Goal: Information Seeking & Learning: Check status

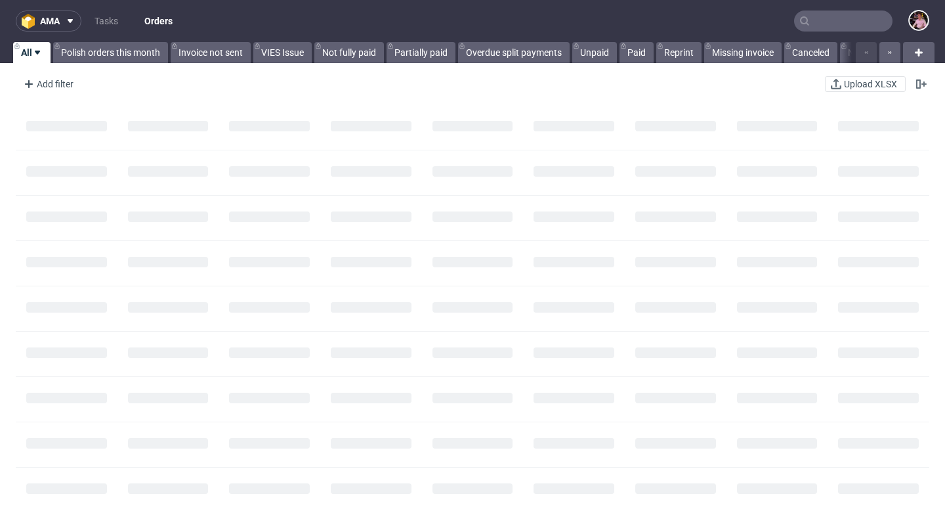
click at [822, 22] on input "text" at bounding box center [843, 20] width 98 height 21
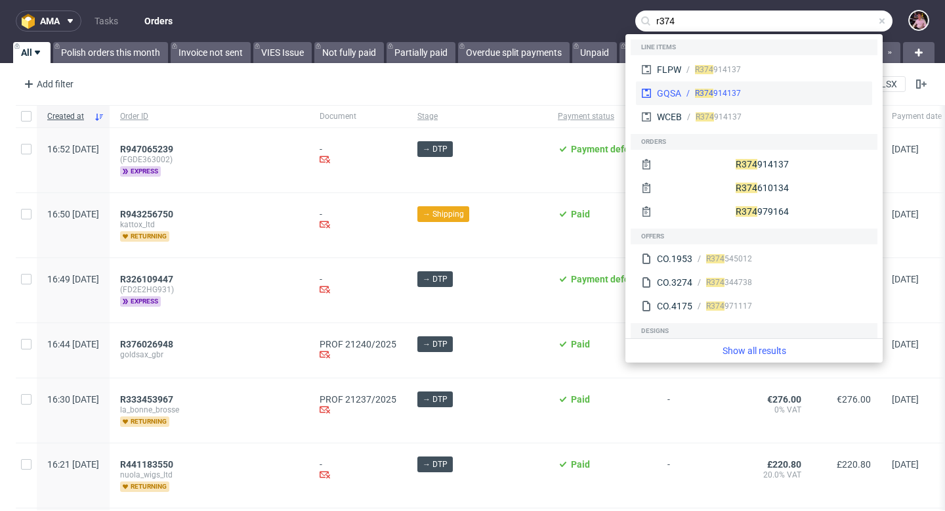
type input "r374"
click at [791, 83] on div "GQSA R374 914137" at bounding box center [754, 93] width 236 height 24
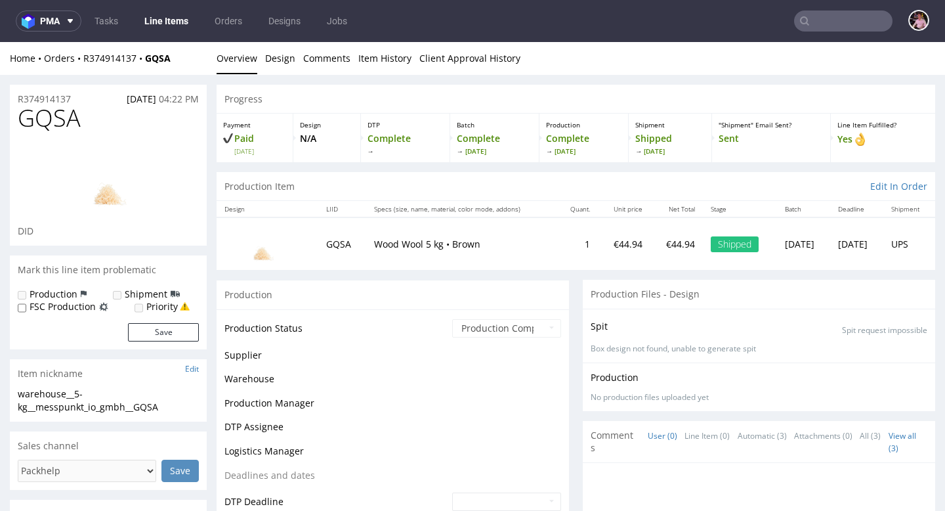
click at [824, 31] on input "text" at bounding box center [843, 20] width 98 height 21
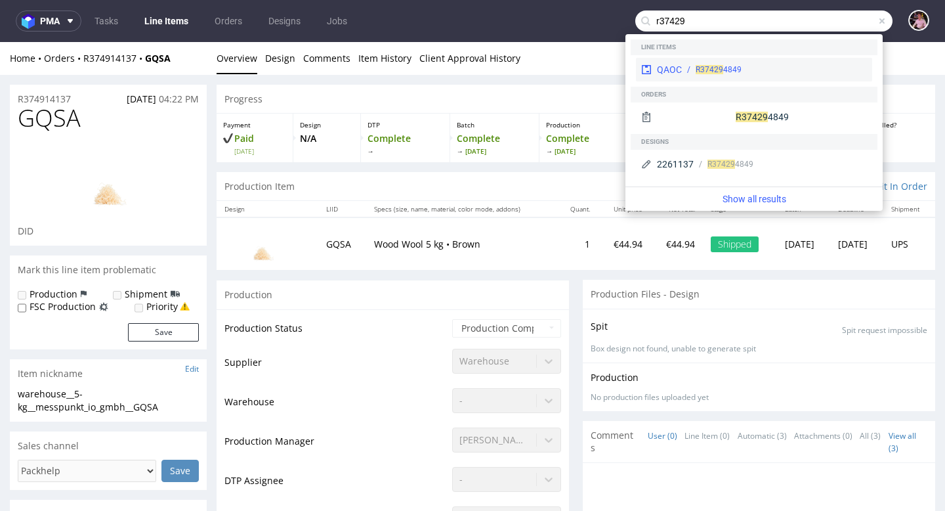
type input "r37429"
click at [785, 69] on div "R37429 4849" at bounding box center [774, 70] width 185 height 12
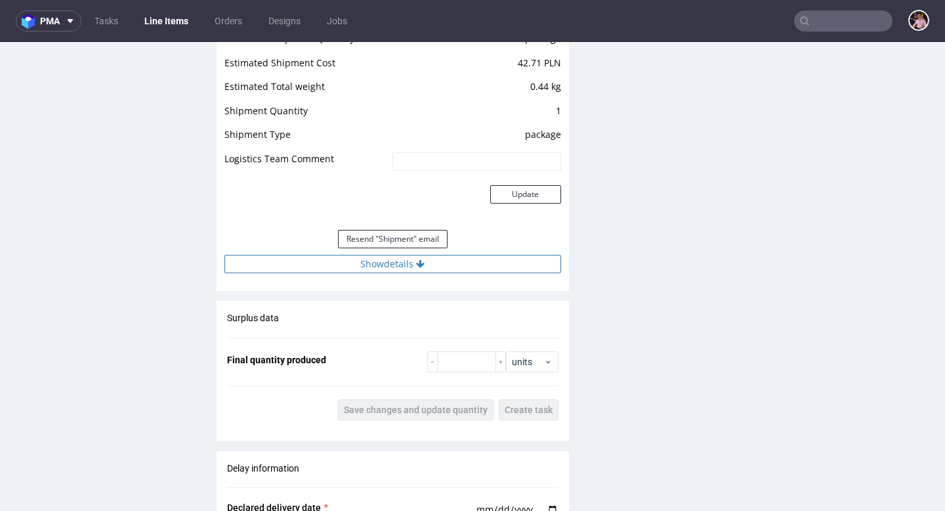
click at [428, 268] on button "Show details" at bounding box center [392, 264] width 337 height 18
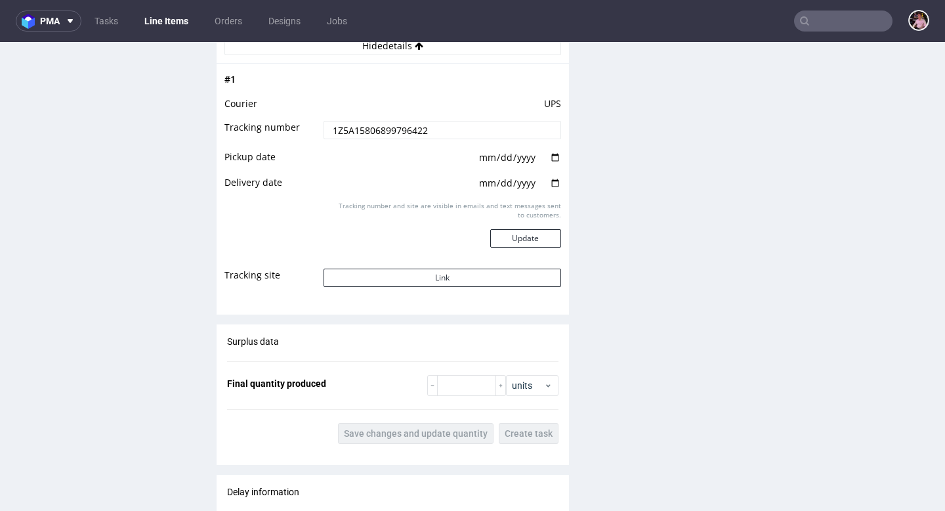
scroll to position [1568, 0]
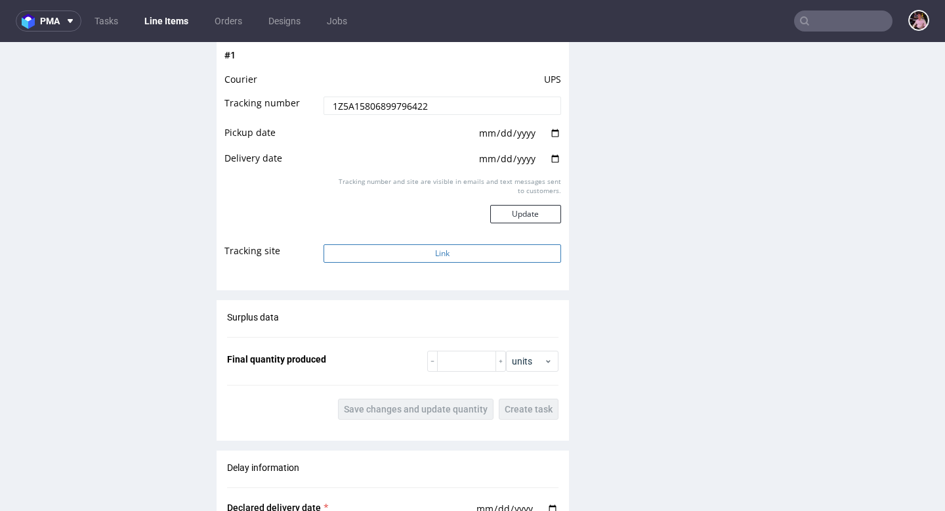
click at [427, 262] on button "Link" at bounding box center [442, 253] width 237 height 18
click at [852, 22] on input "text" at bounding box center [843, 20] width 98 height 21
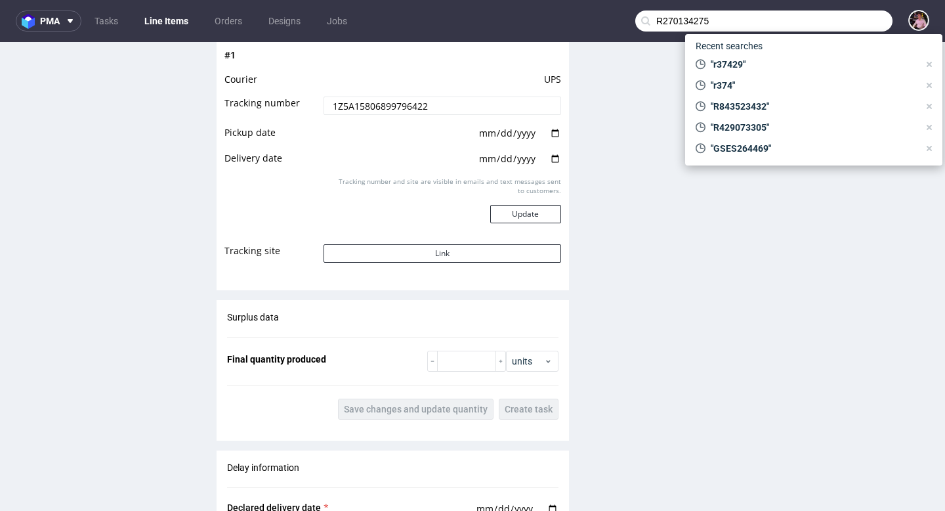
type input "R270134275"
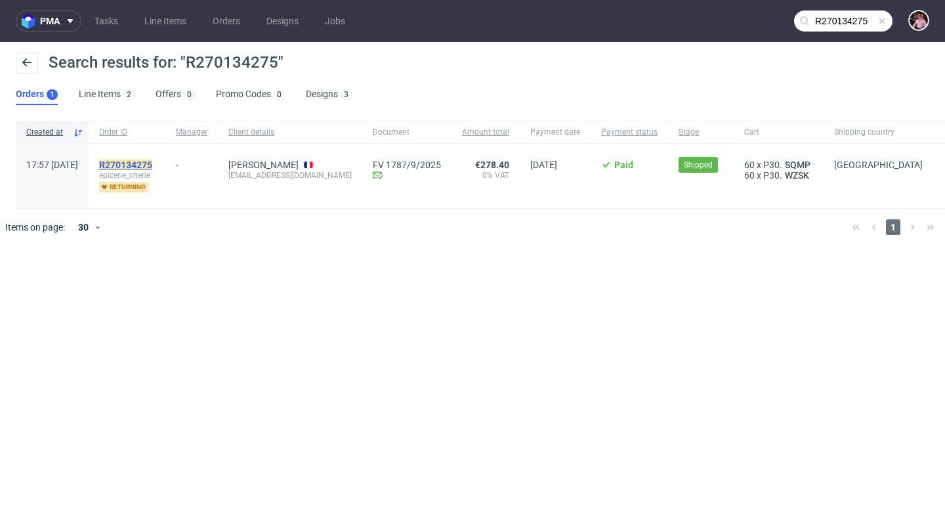
click at [152, 163] on mark "R270134275" at bounding box center [125, 164] width 53 height 10
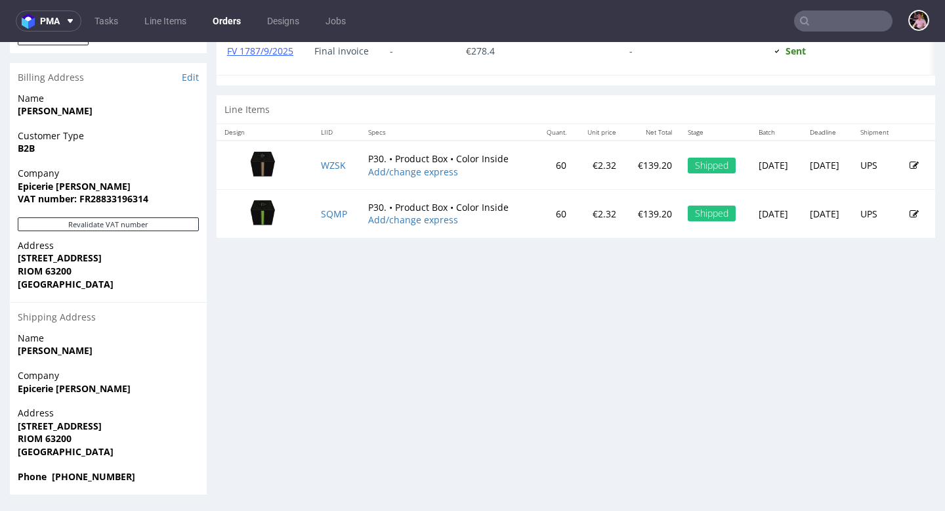
scroll to position [634, 0]
